Goal: Task Accomplishment & Management: Use online tool/utility

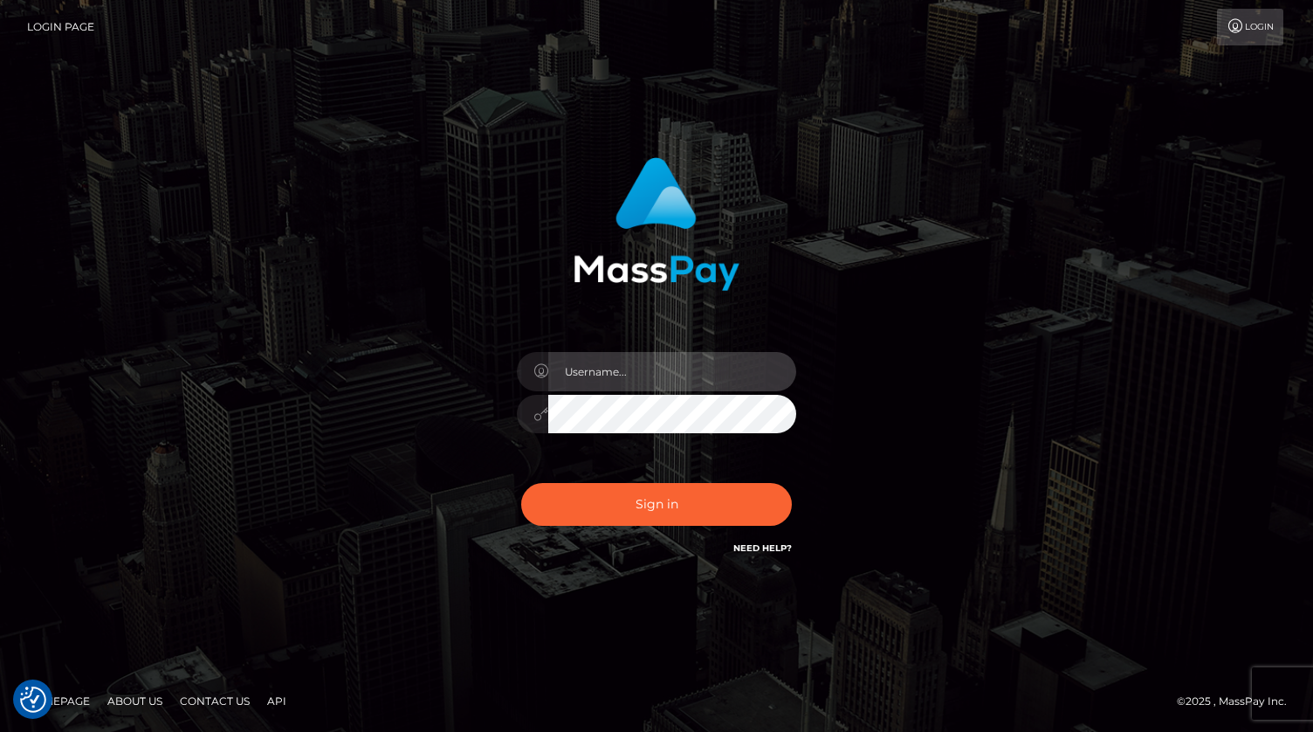
click at [600, 386] on input "text" at bounding box center [672, 371] width 248 height 39
type input "kevin.xcite"
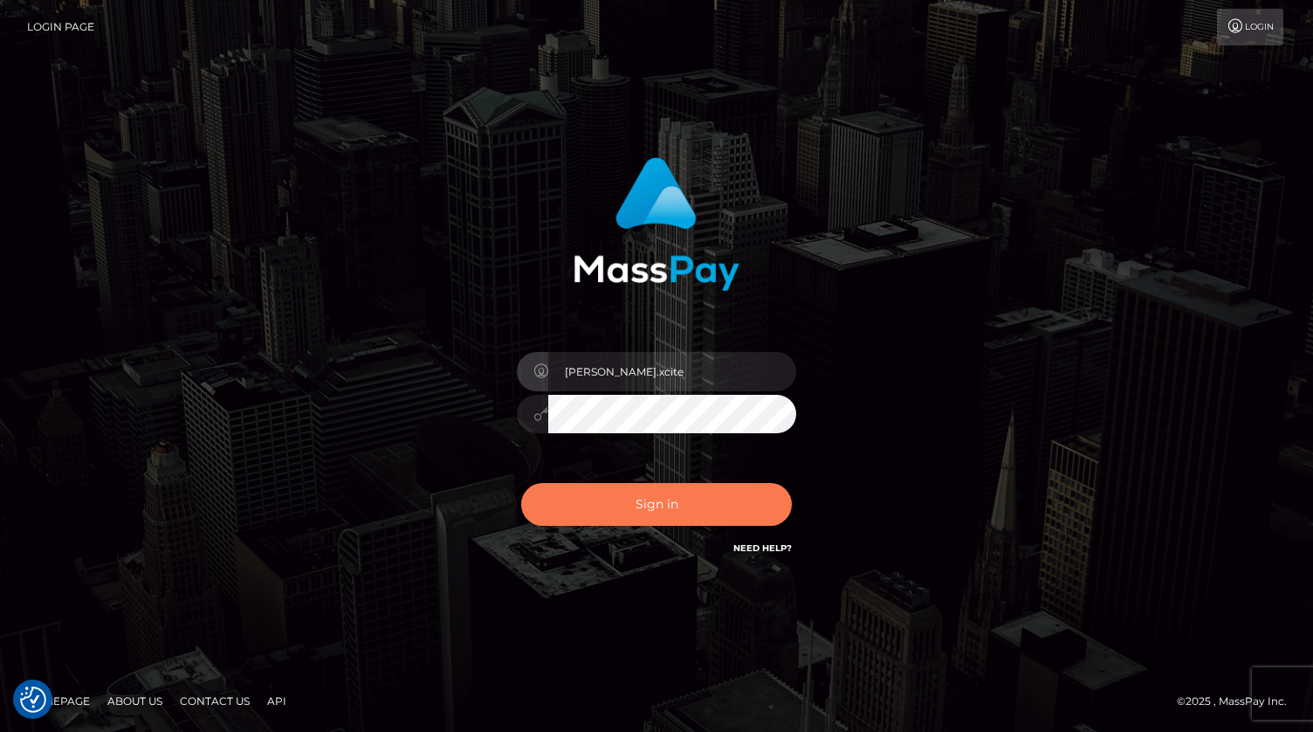
click at [632, 511] on button "Sign in" at bounding box center [656, 504] width 271 height 43
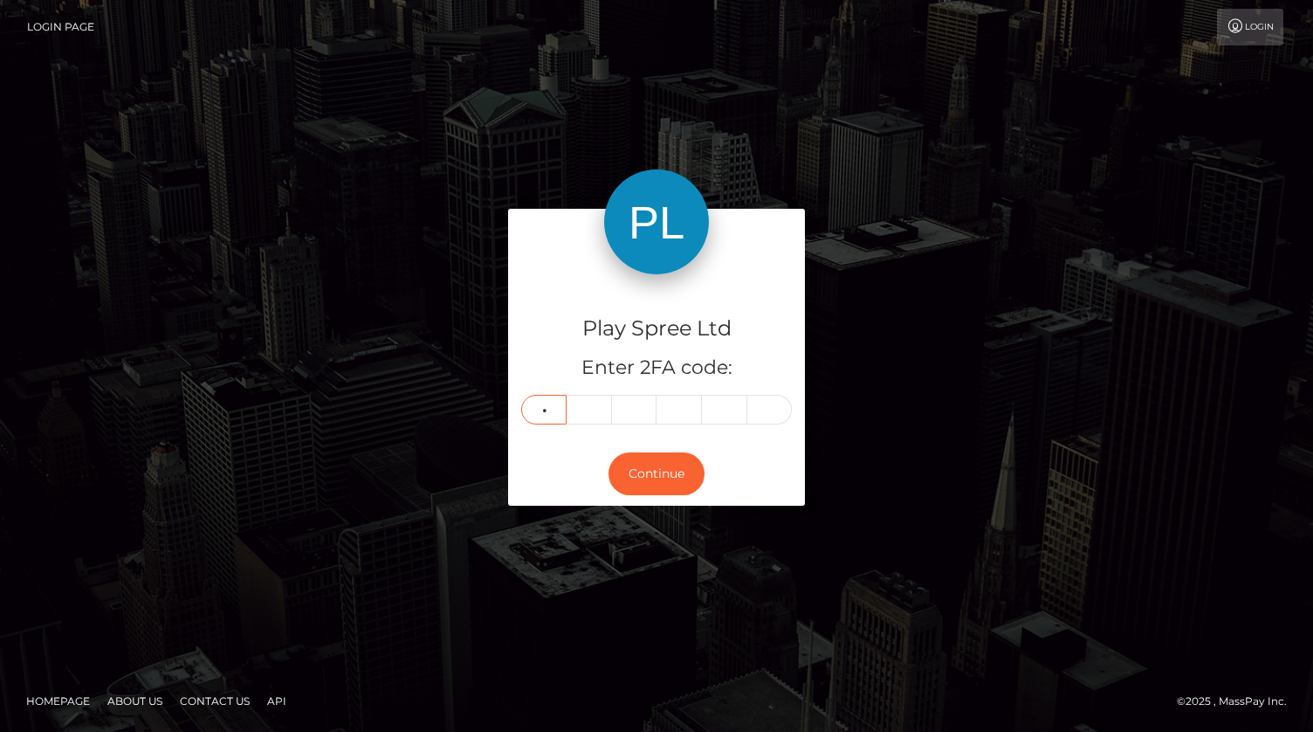
type input "6"
type input "0"
type input "9"
type input "0"
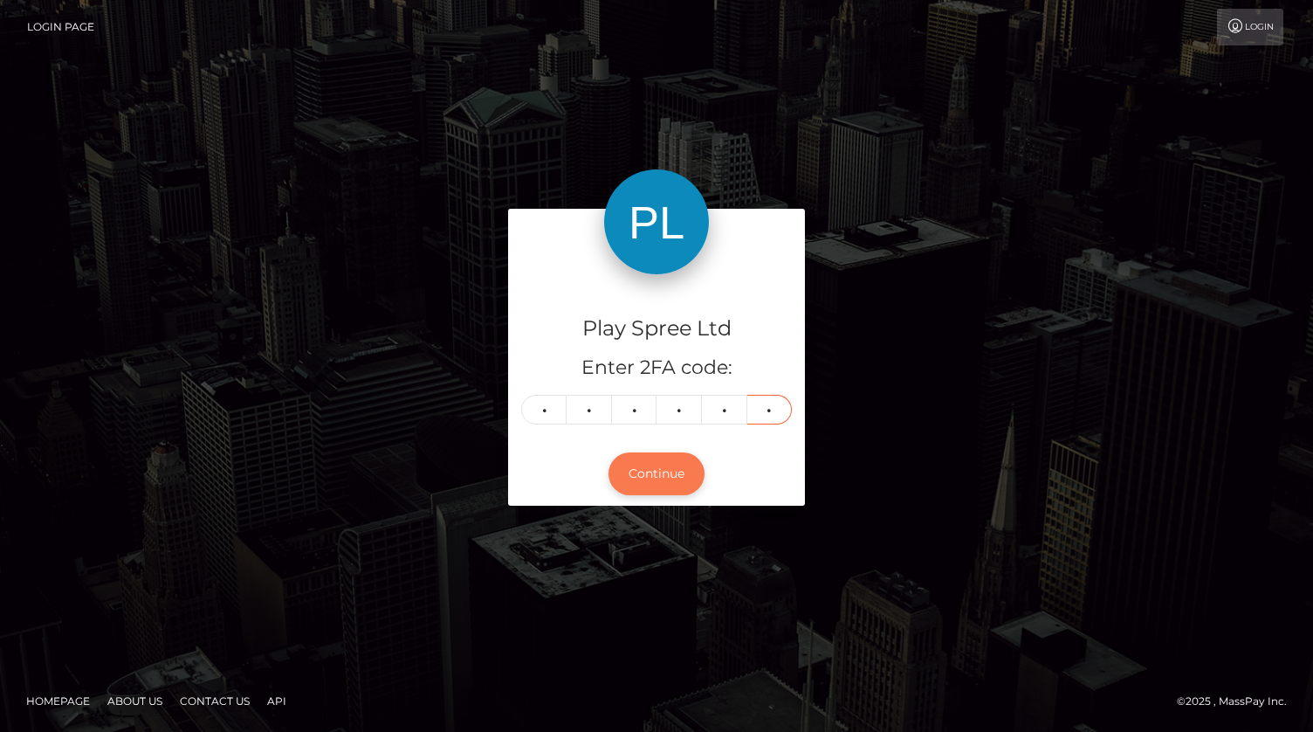
type input "3"
click at [636, 478] on button "Continue" at bounding box center [656, 473] width 96 height 43
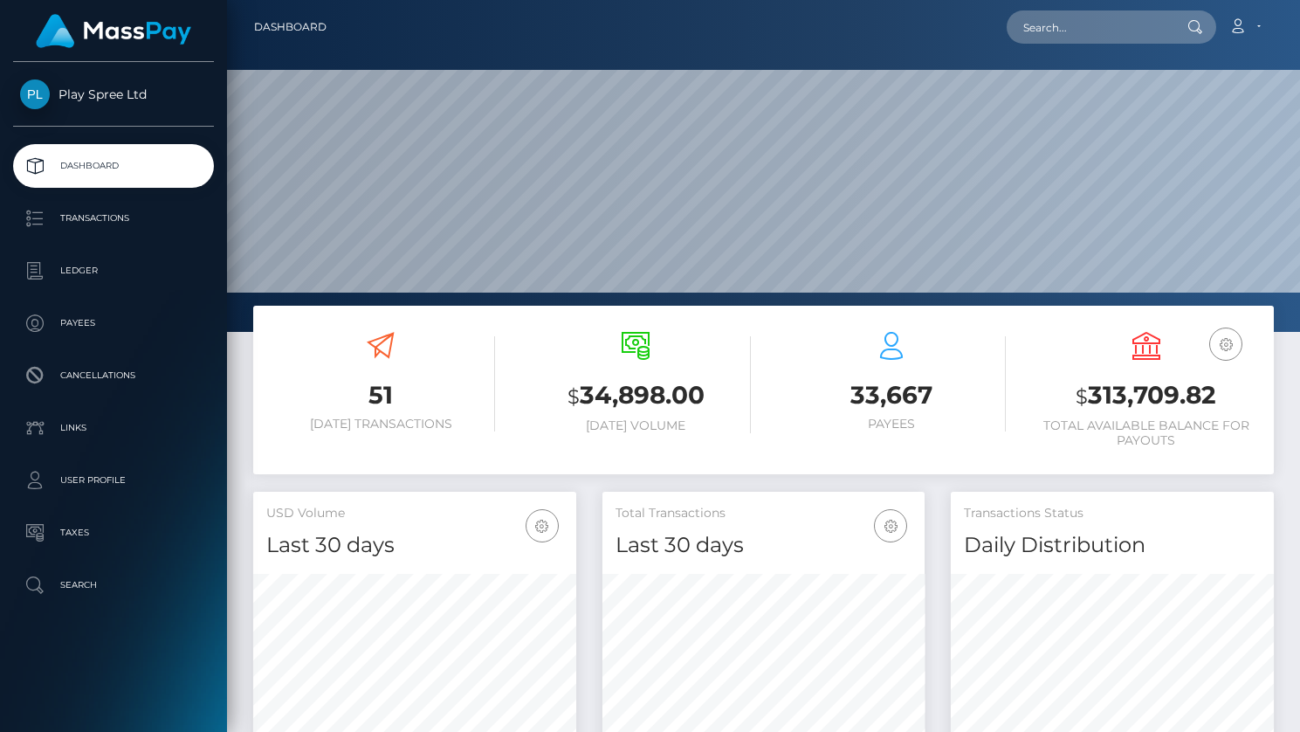
scroll to position [309, 323]
click at [1102, 28] on input "text" at bounding box center [1089, 26] width 164 height 33
paste input "411323"
type input "411323"
click at [1191, 33] on icon at bounding box center [1194, 27] width 15 height 14
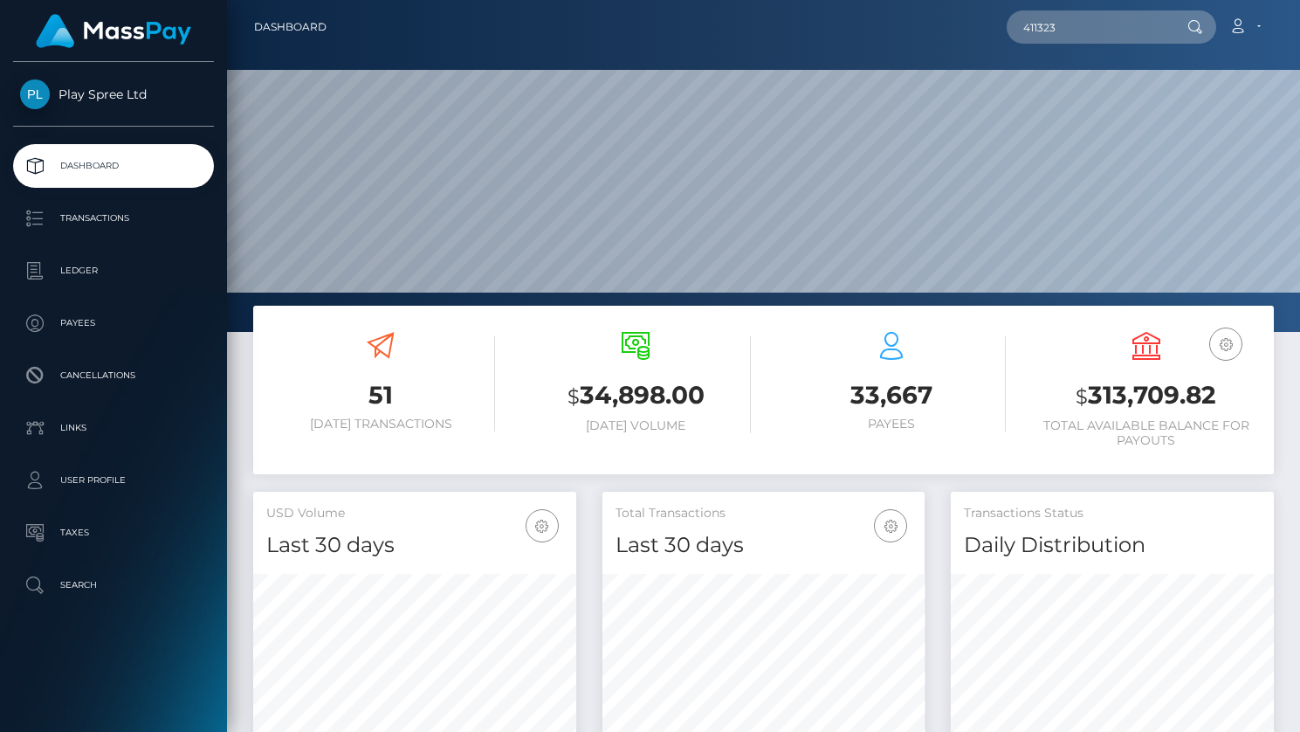
click at [1197, 24] on icon at bounding box center [1194, 27] width 15 height 14
